Goal: Task Accomplishment & Management: Manage account settings

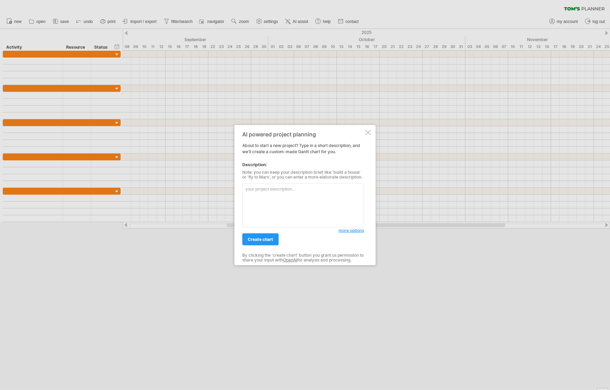
click at [366, 132] on div at bounding box center [367, 132] width 5 height 5
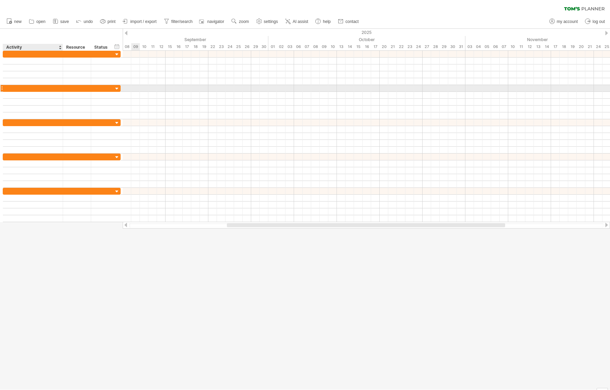
click at [29, 87] on div at bounding box center [33, 88] width 53 height 7
click at [117, 90] on div at bounding box center [117, 89] width 7 height 7
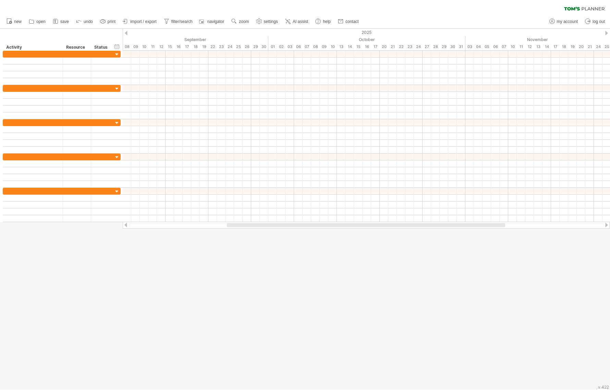
click at [171, 254] on div at bounding box center [305, 209] width 610 height 361
drag, startPoint x: 317, startPoint y: 225, endPoint x: 294, endPoint y: 230, distance: 23.5
click at [294, 230] on div "Trying to reach [DOMAIN_NAME] Connected again... 0% clear filter new" at bounding box center [305, 195] width 610 height 390
click at [123, 245] on div at bounding box center [305, 209] width 610 height 361
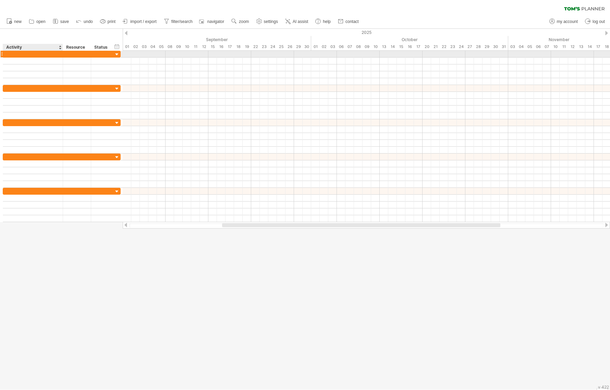
click at [56, 56] on div at bounding box center [33, 54] width 53 height 7
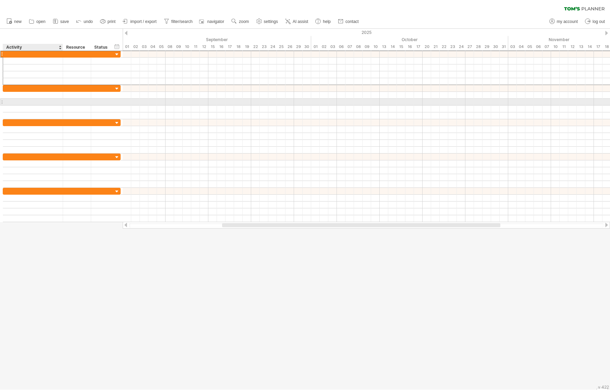
click at [49, 100] on div at bounding box center [33, 102] width 53 height 7
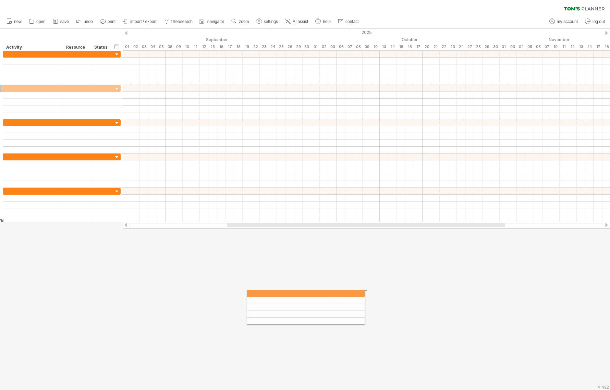
drag, startPoint x: 2, startPoint y: 88, endPoint x: 244, endPoint y: 292, distance: 316.7
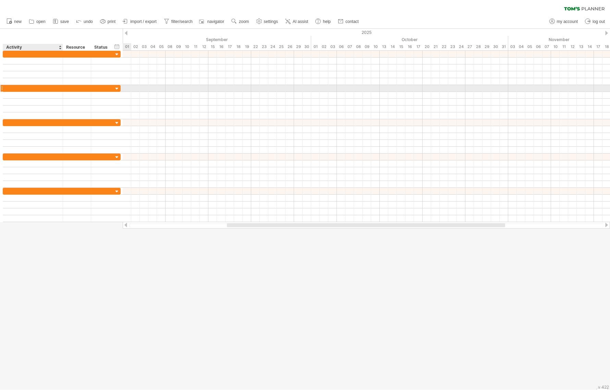
click at [10, 88] on div at bounding box center [33, 88] width 53 height 7
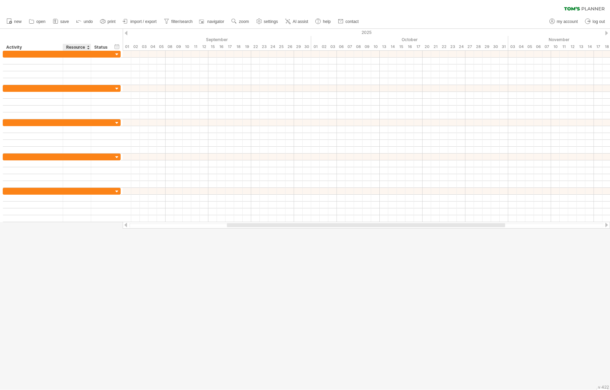
click at [91, 265] on div at bounding box center [305, 209] width 610 height 361
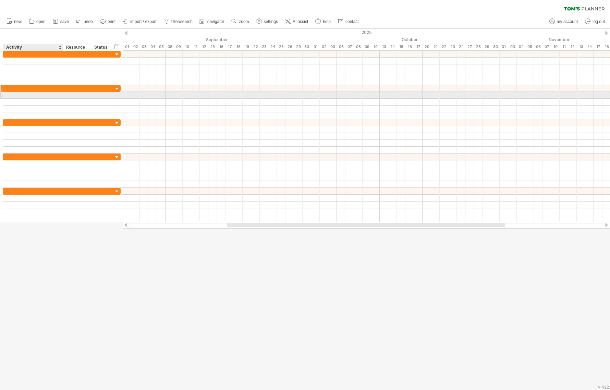
drag, startPoint x: 89, startPoint y: 248, endPoint x: 40, endPoint y: 92, distance: 164.0
click at [40, 92] on div "Trying to reach [DOMAIN_NAME] Connected again... 0% clear filter new" at bounding box center [305, 195] width 610 height 390
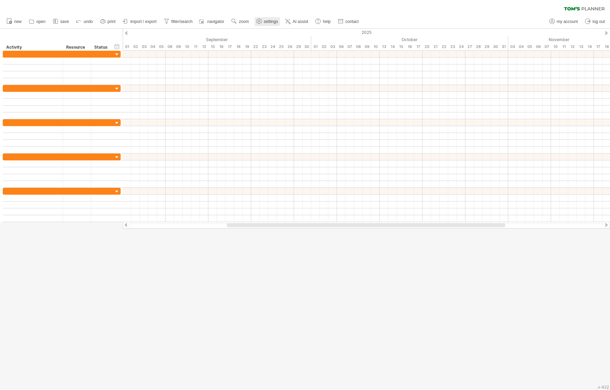
click at [270, 20] on span "settings" at bounding box center [271, 21] width 14 height 5
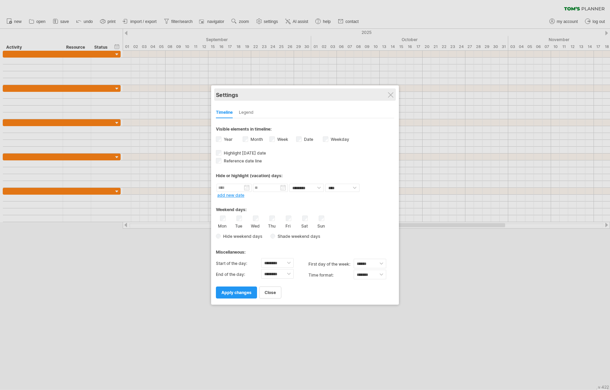
click at [390, 91] on div "Settings" at bounding box center [305, 94] width 178 height 12
click at [389, 98] on div "Settings" at bounding box center [305, 94] width 178 height 12
click at [390, 97] on div at bounding box center [390, 94] width 5 height 5
